Goal: Submit feedback/report problem

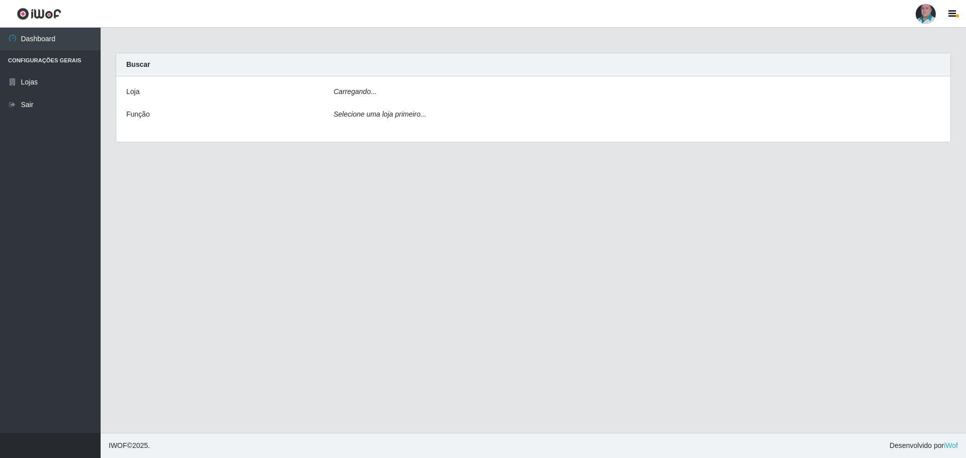
click at [372, 261] on main "Carregando... Buscar Loja Carregando... Função Selecione uma loja primeiro..." at bounding box center [533, 230] width 865 height 405
click at [244, 218] on main "Carregando... Buscar Loja [Selecione...] Mar Vermelho - Loja 05 Função Selecion…" at bounding box center [533, 230] width 865 height 405
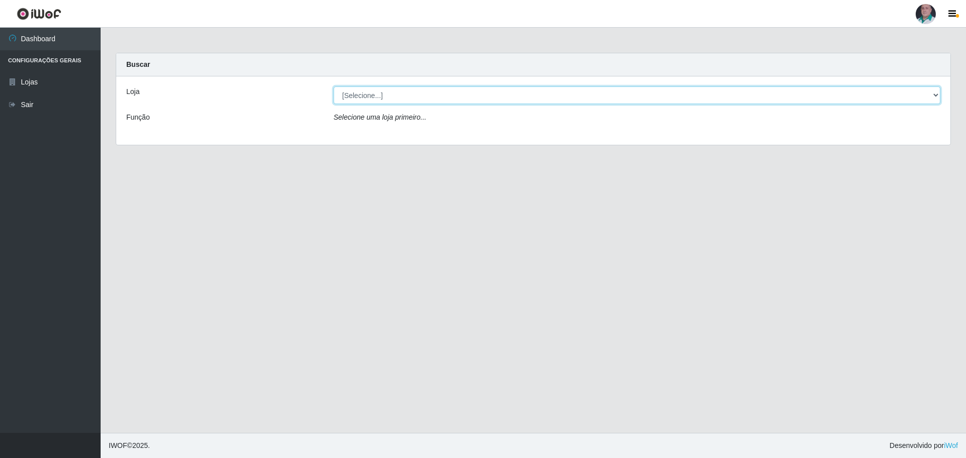
click at [391, 99] on select "[Selecione...] Mar Vermelho - Loja 05" at bounding box center [636, 96] width 607 height 18
select select "252"
click at [333, 87] on select "[Selecione...] Mar Vermelho - Loja 05" at bounding box center [636, 96] width 607 height 18
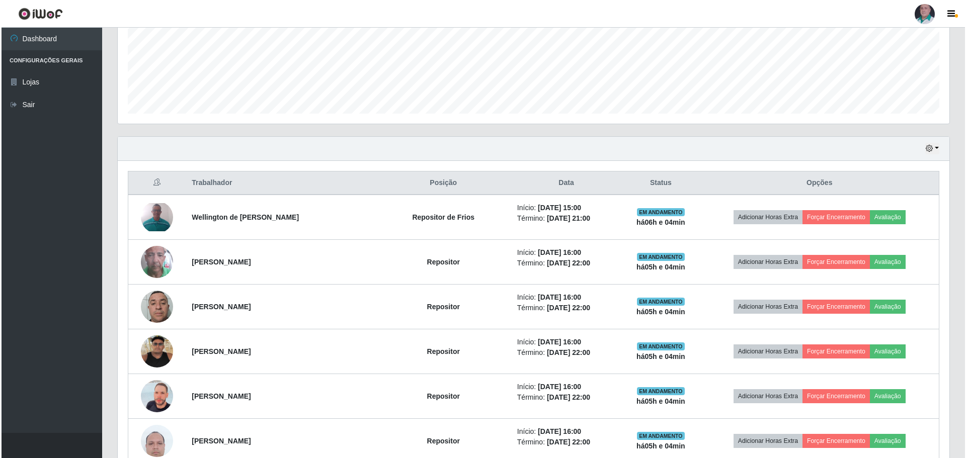
scroll to position [251, 0]
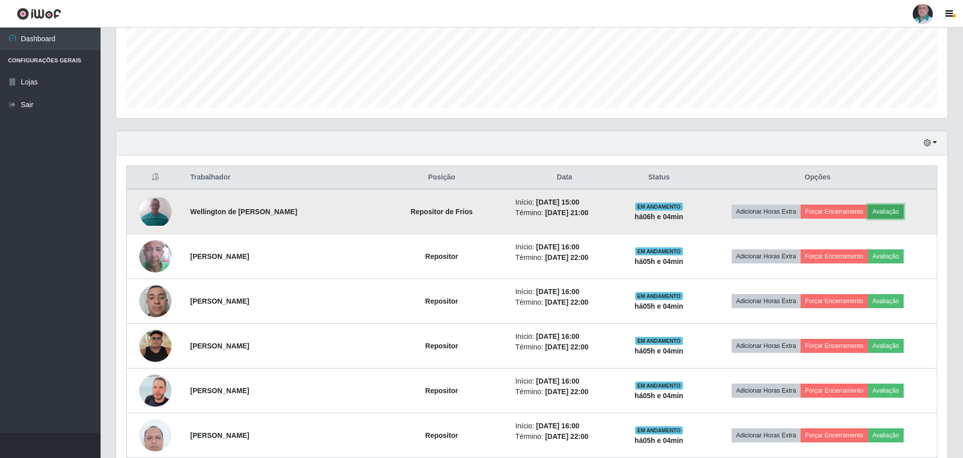
click at [886, 212] on button "Avaliação" at bounding box center [886, 212] width 36 height 14
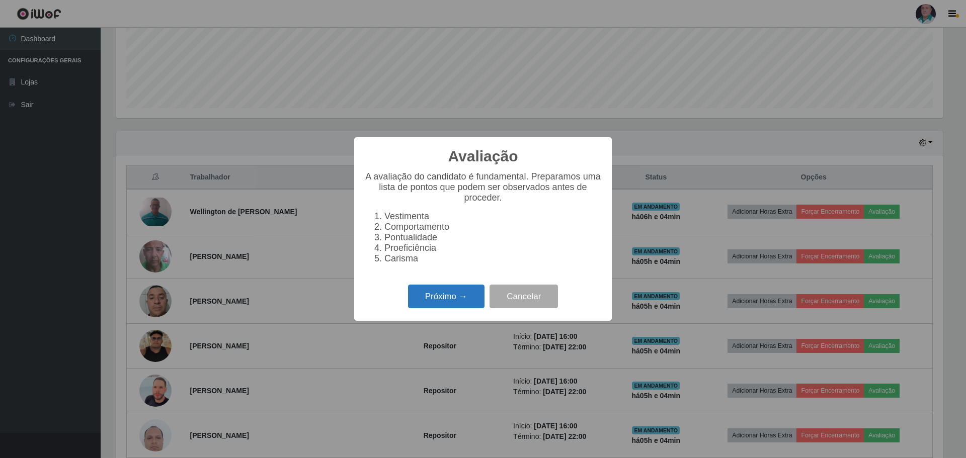
click at [439, 307] on button "Próximo →" at bounding box center [446, 297] width 76 height 24
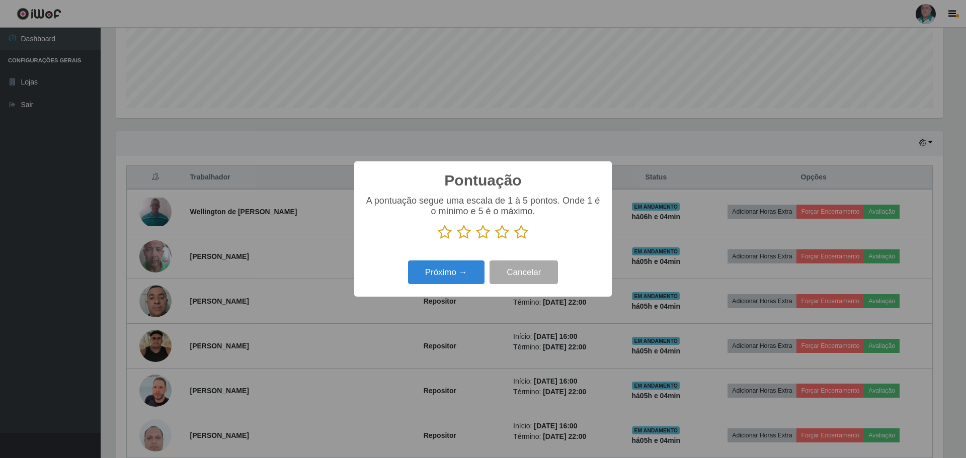
click at [520, 231] on icon at bounding box center [521, 232] width 14 height 15
click at [514, 240] on input "radio" at bounding box center [514, 240] width 0 height 0
click at [454, 282] on button "Próximo →" at bounding box center [446, 273] width 76 height 24
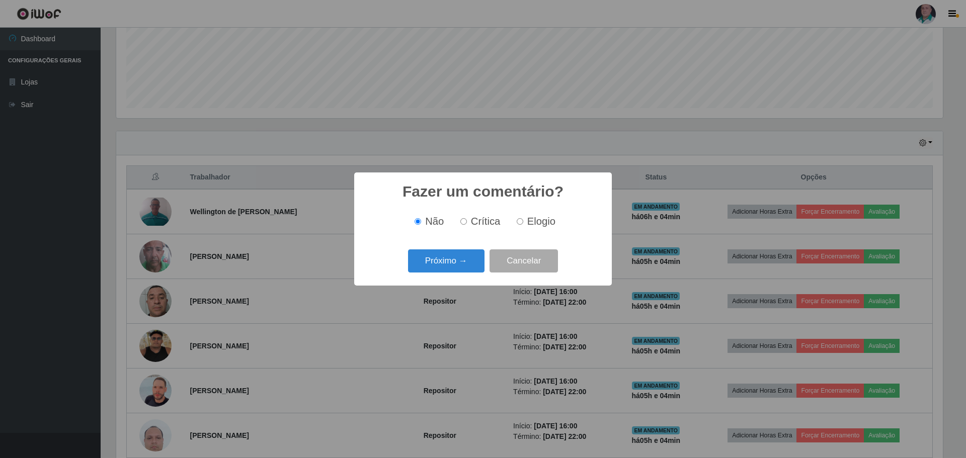
click at [525, 223] on label "Elogio" at bounding box center [534, 222] width 43 height 12
click at [523, 223] on input "Elogio" at bounding box center [520, 221] width 7 height 7
radio input "true"
click at [467, 259] on button "Próximo →" at bounding box center [446, 261] width 76 height 24
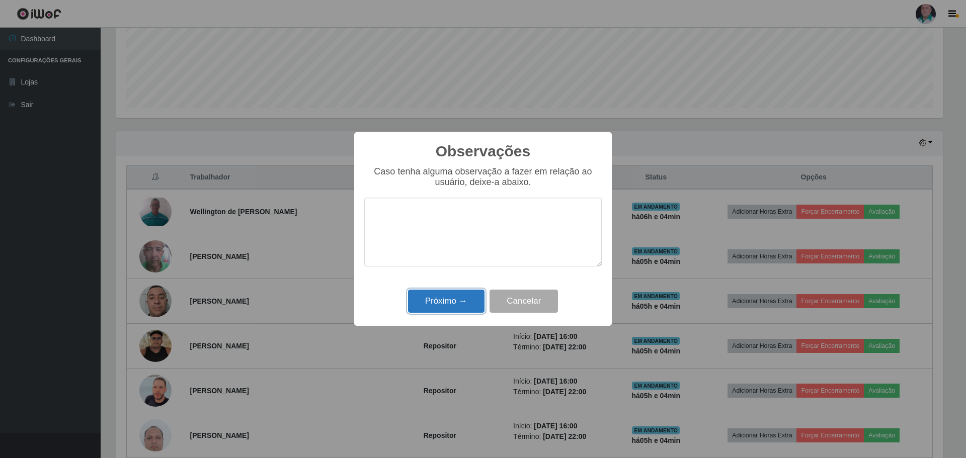
click at [448, 306] on button "Próximo →" at bounding box center [446, 302] width 76 height 24
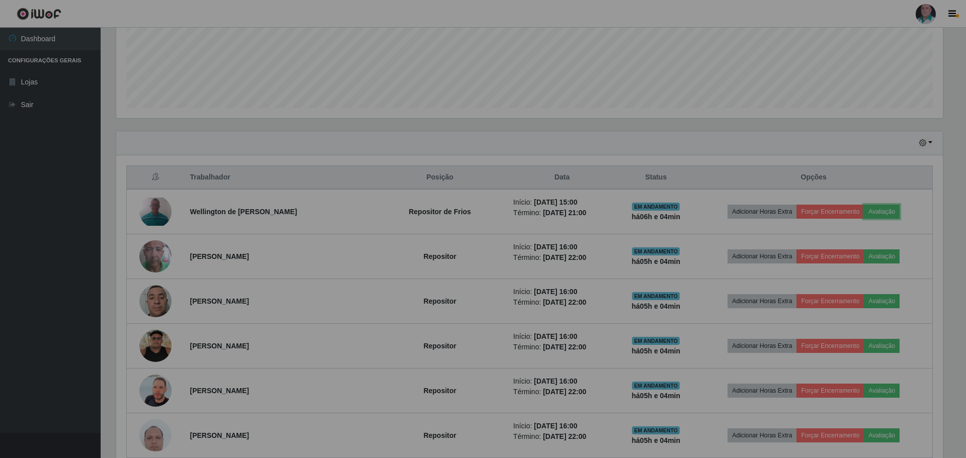
scroll to position [209, 831]
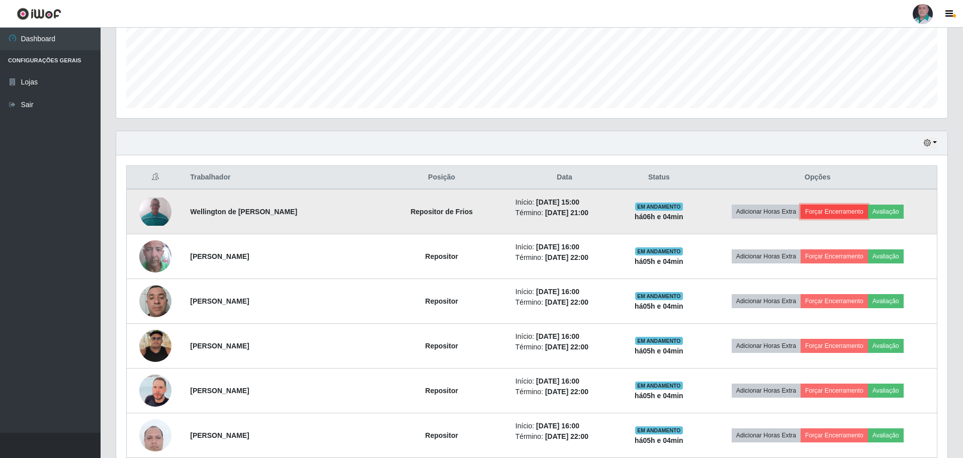
click at [825, 213] on button "Forçar Encerramento" at bounding box center [834, 212] width 67 height 14
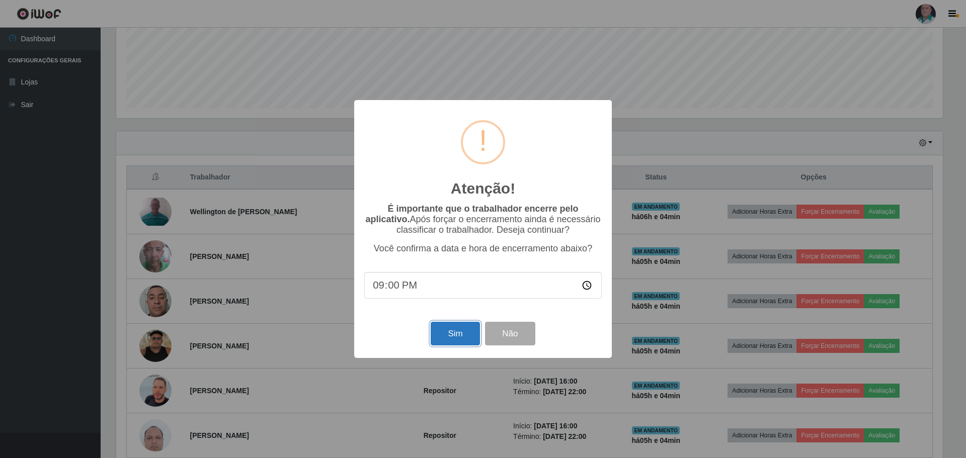
click at [455, 342] on button "Sim" at bounding box center [455, 334] width 49 height 24
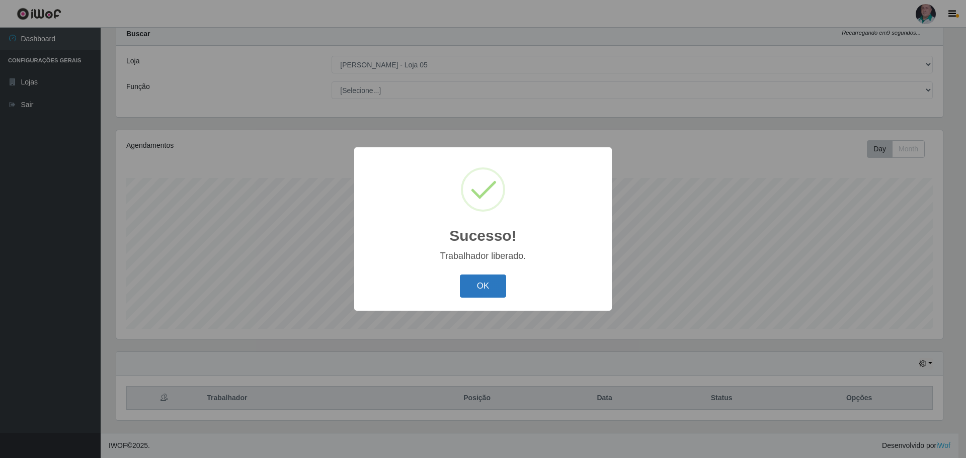
click at [479, 285] on button "OK" at bounding box center [483, 287] width 47 height 24
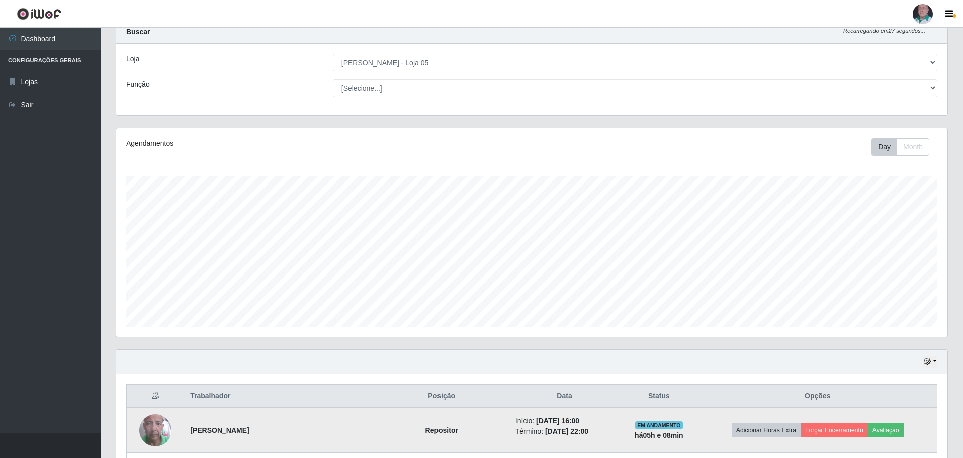
scroll to position [50, 0]
